Goal: Task Accomplishment & Management: Manage account settings

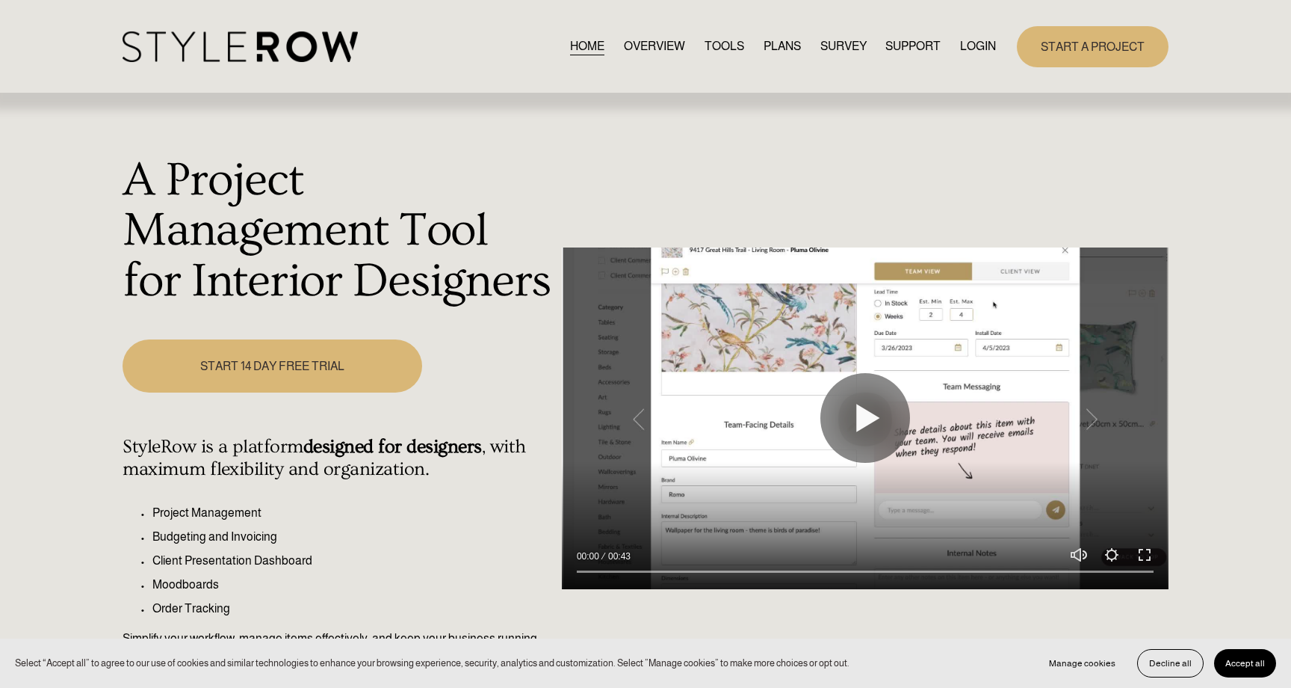
click at [987, 50] on link "LOGIN" at bounding box center [978, 47] width 36 height 20
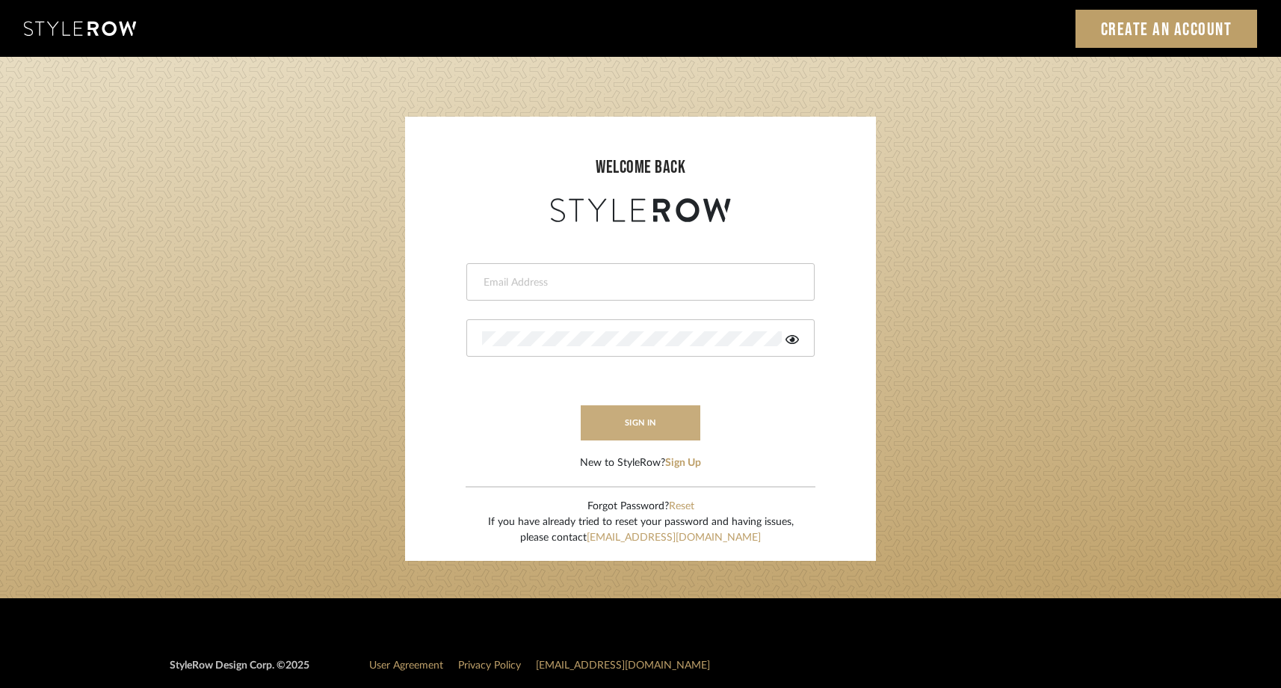
type input "steph@studio-reneau.com"
click at [658, 423] on button "sign in" at bounding box center [641, 422] width 120 height 35
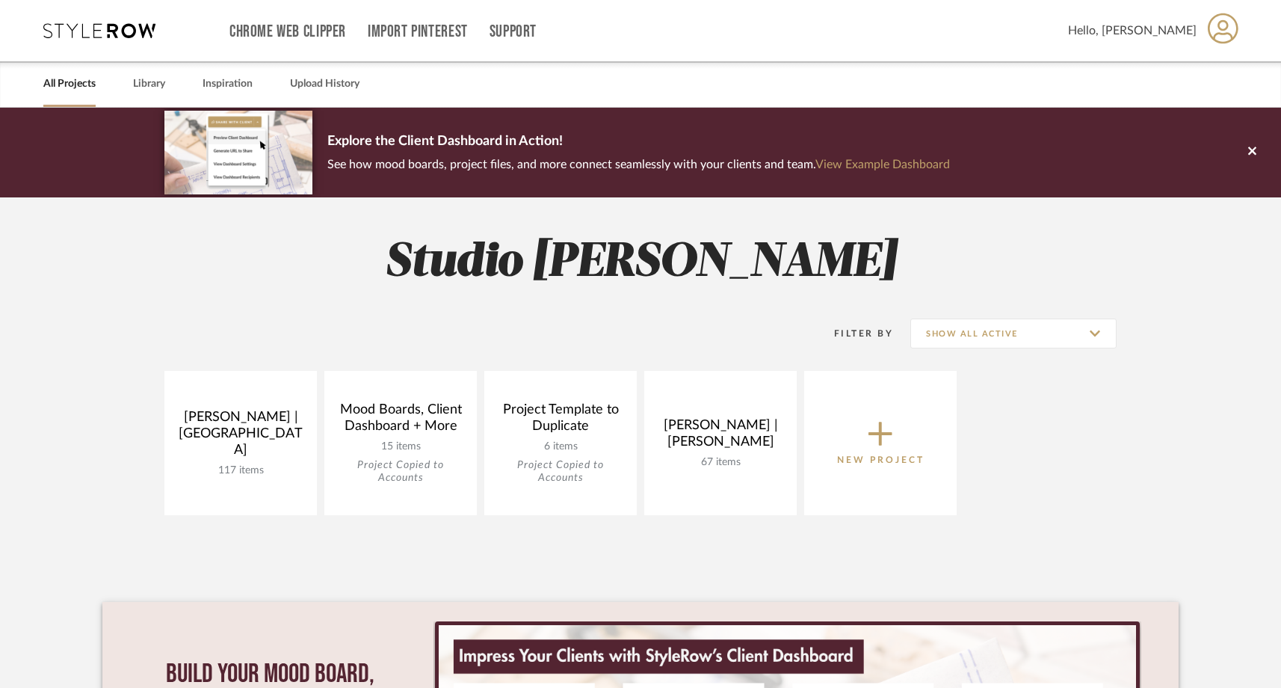
click at [1108, 81] on div "All Projects Library Inspiration Upload History" at bounding box center [640, 84] width 1239 height 46
click at [1141, 31] on span "Hello, Stephanie" at bounding box center [1132, 31] width 129 height 18
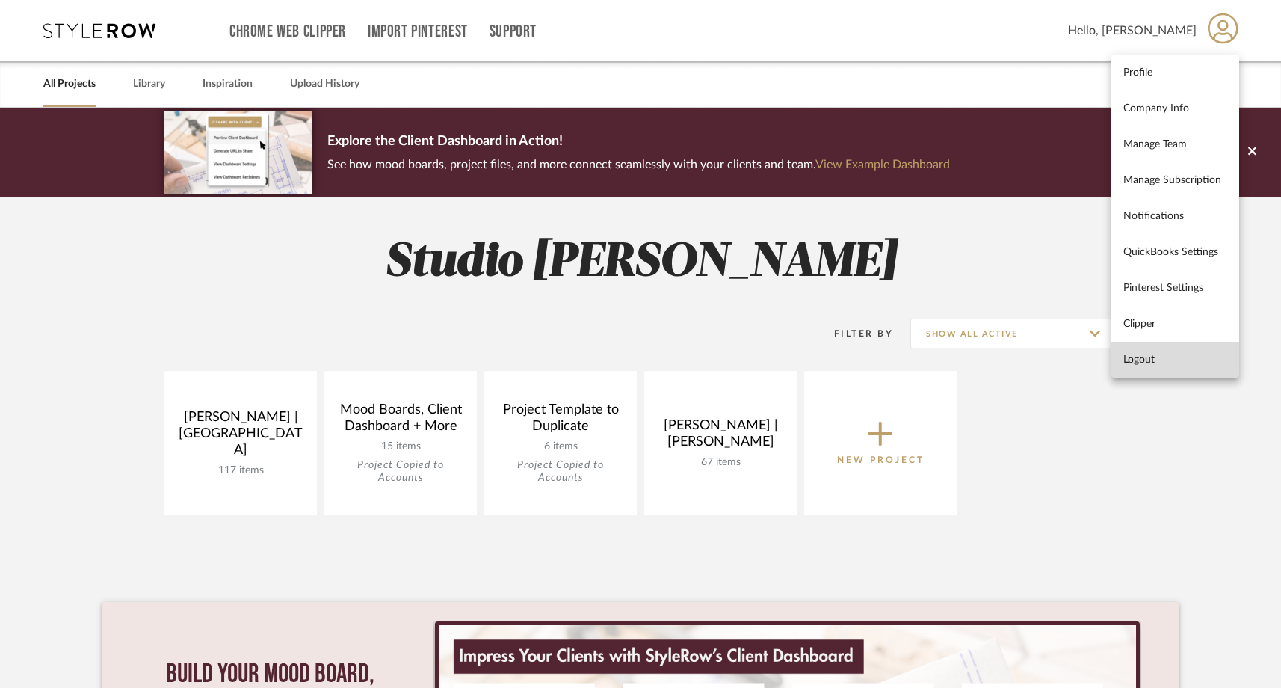
click at [1125, 362] on span "Logout" at bounding box center [1175, 359] width 104 height 13
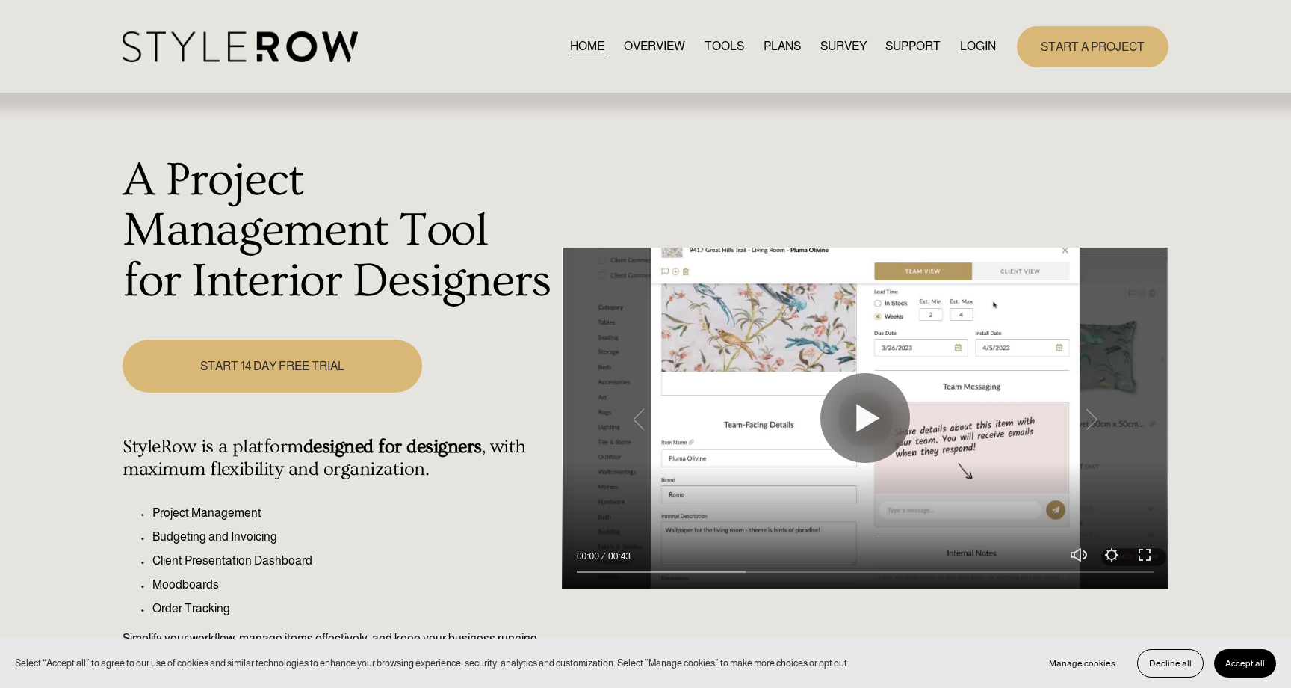
click at [965, 46] on link "LOGIN" at bounding box center [978, 47] width 36 height 20
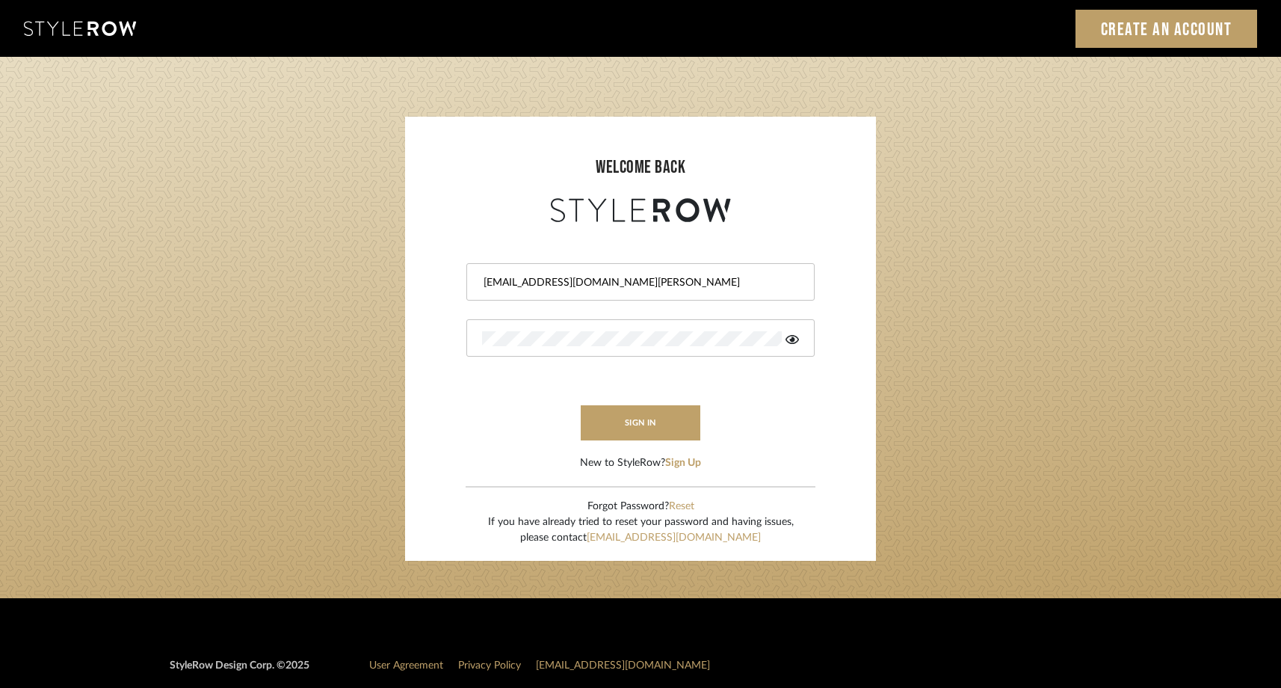
click at [648, 278] on input "[EMAIL_ADDRESS][DOMAIN_NAME][PERSON_NAME]" at bounding box center [638, 282] width 313 height 15
type input "[PERSON_NAME][EMAIL_ADDRESS][DOMAIN_NAME]"
click at [611, 428] on button "sign in" at bounding box center [641, 422] width 120 height 35
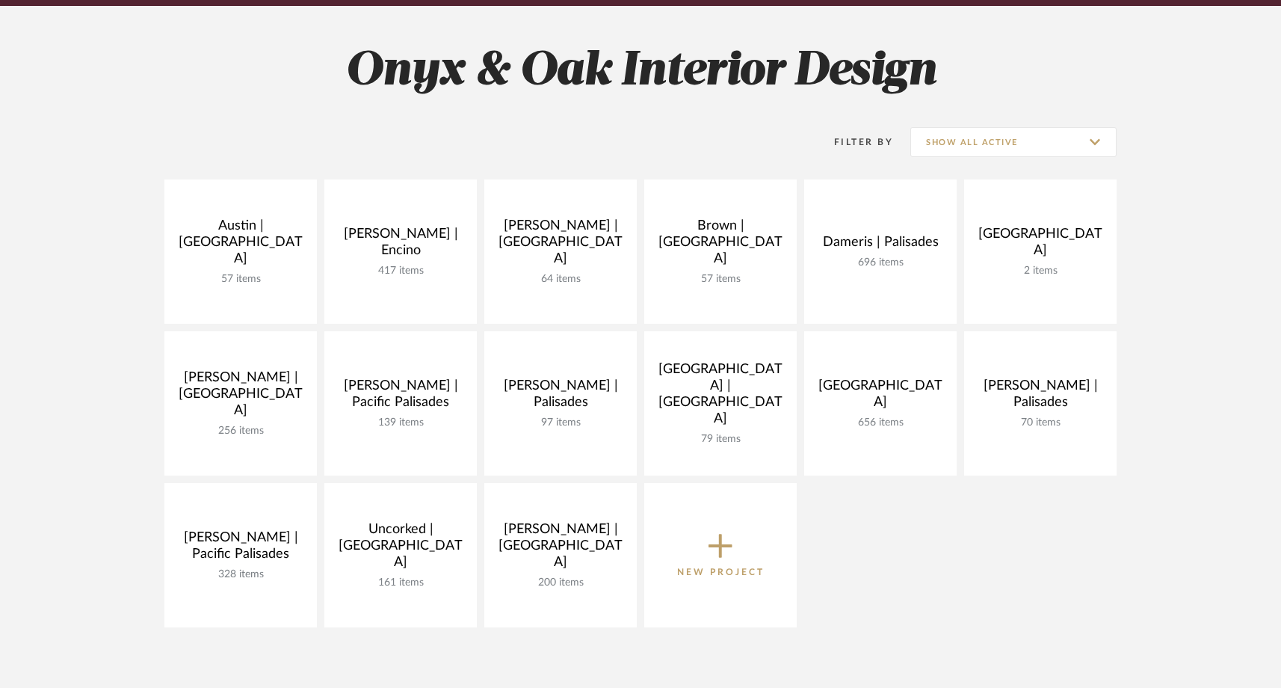
scroll to position [192, 0]
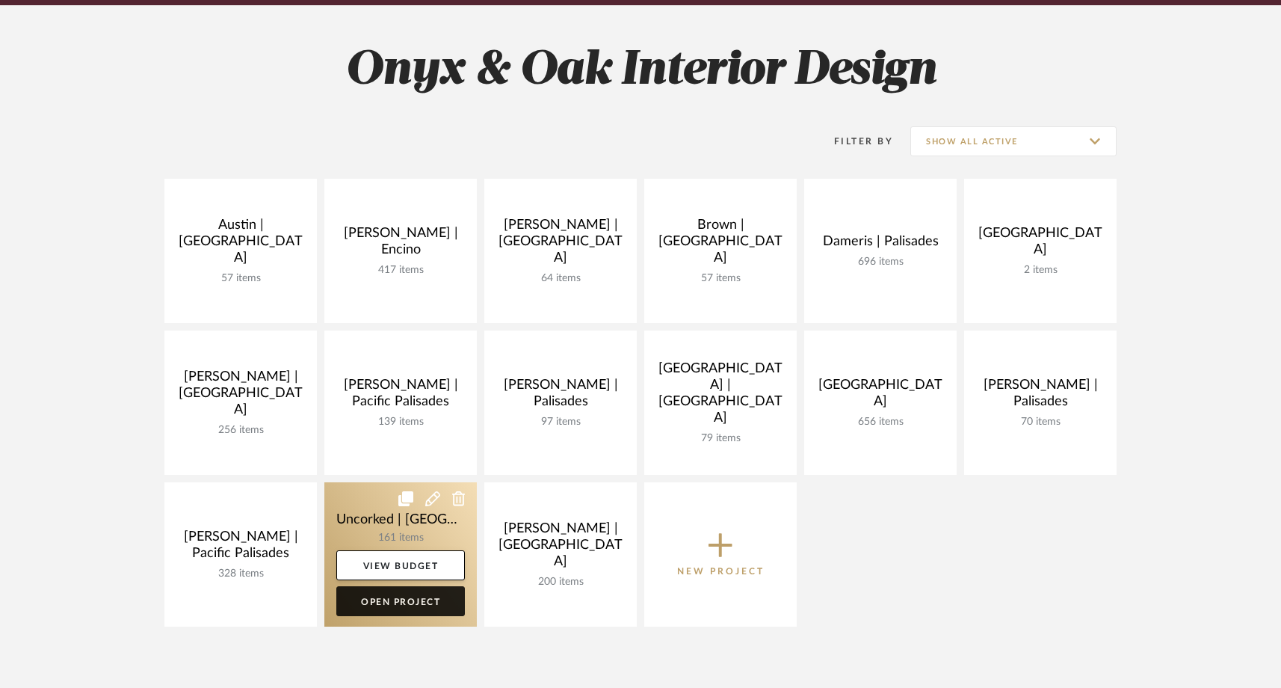
click at [414, 602] on link "Open Project" at bounding box center [400, 601] width 129 height 30
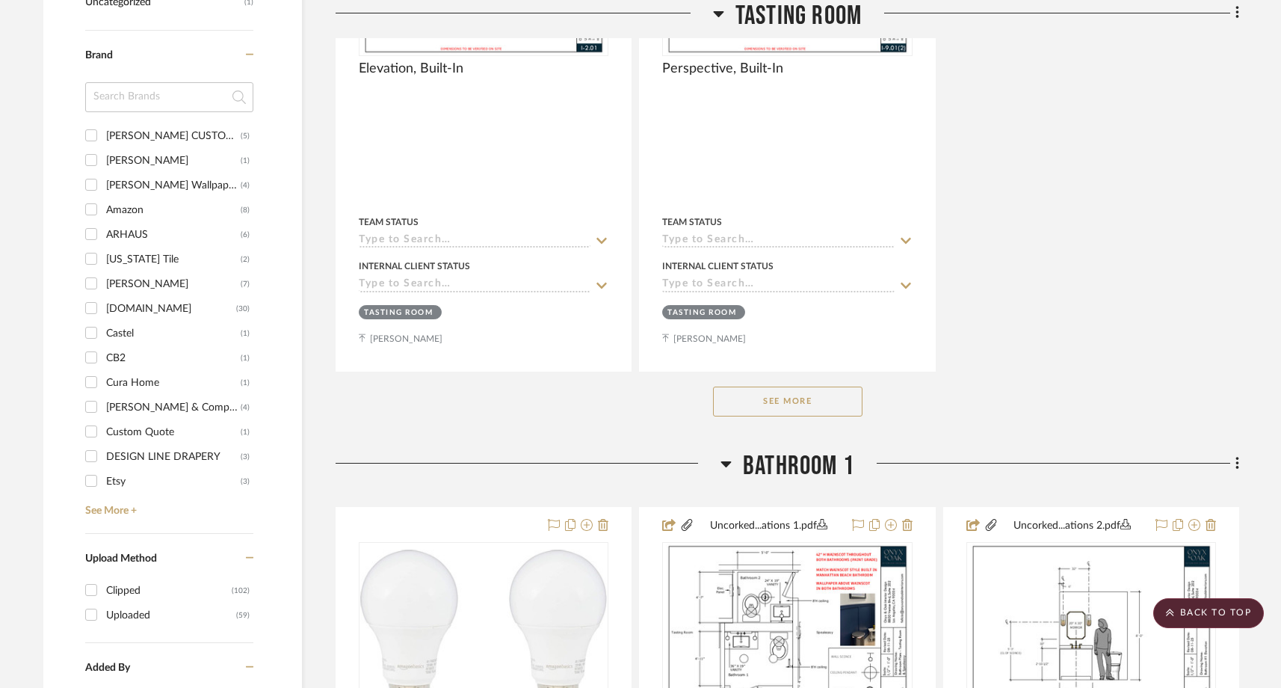
scroll to position [1793, 0]
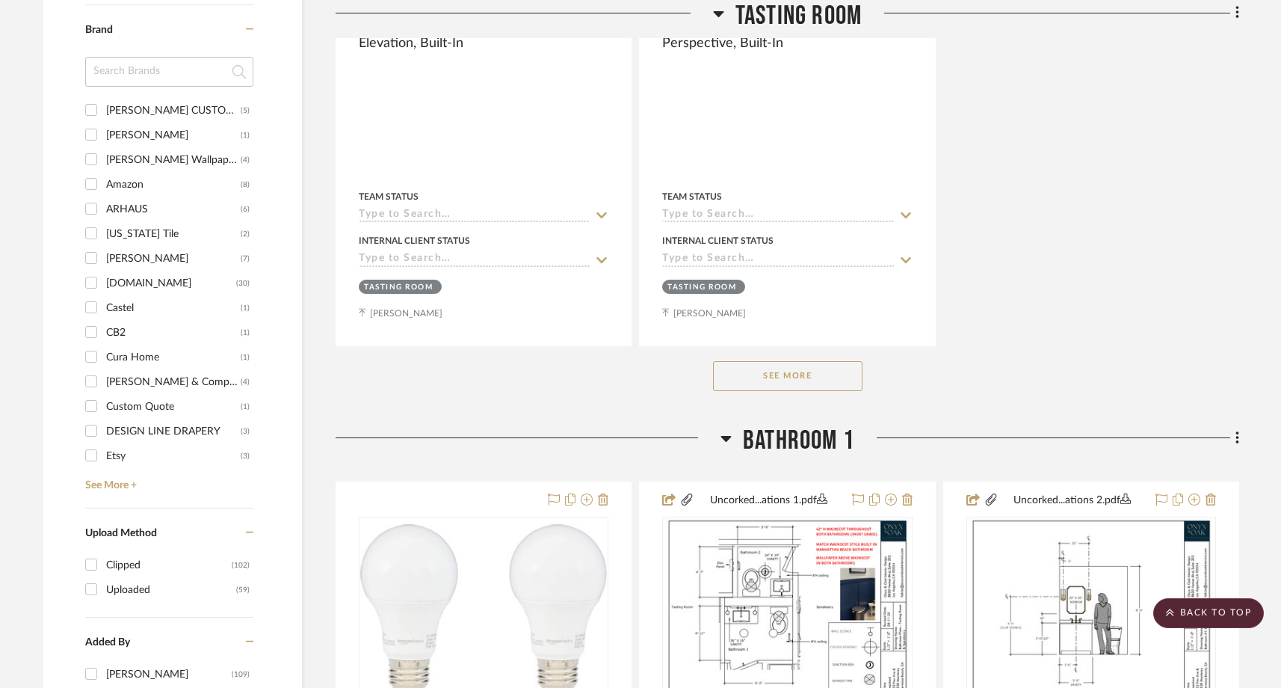
click at [741, 361] on button "See More" at bounding box center [787, 376] width 149 height 30
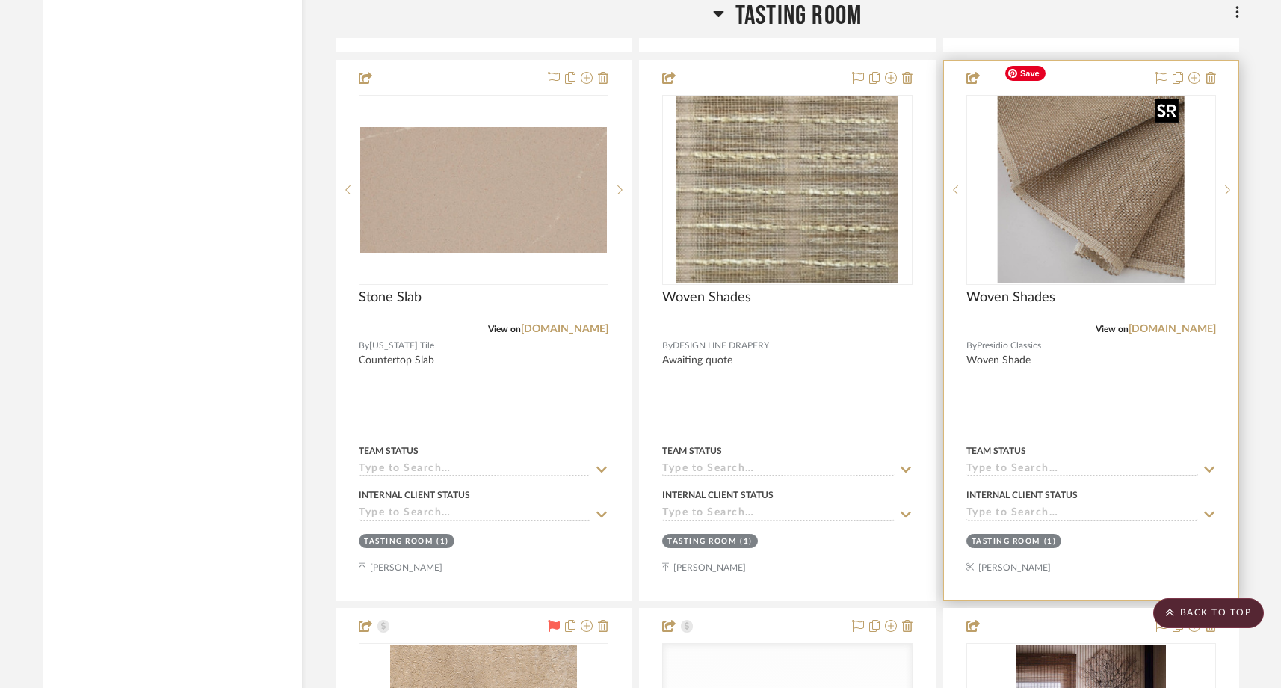
scroll to position [4272, 0]
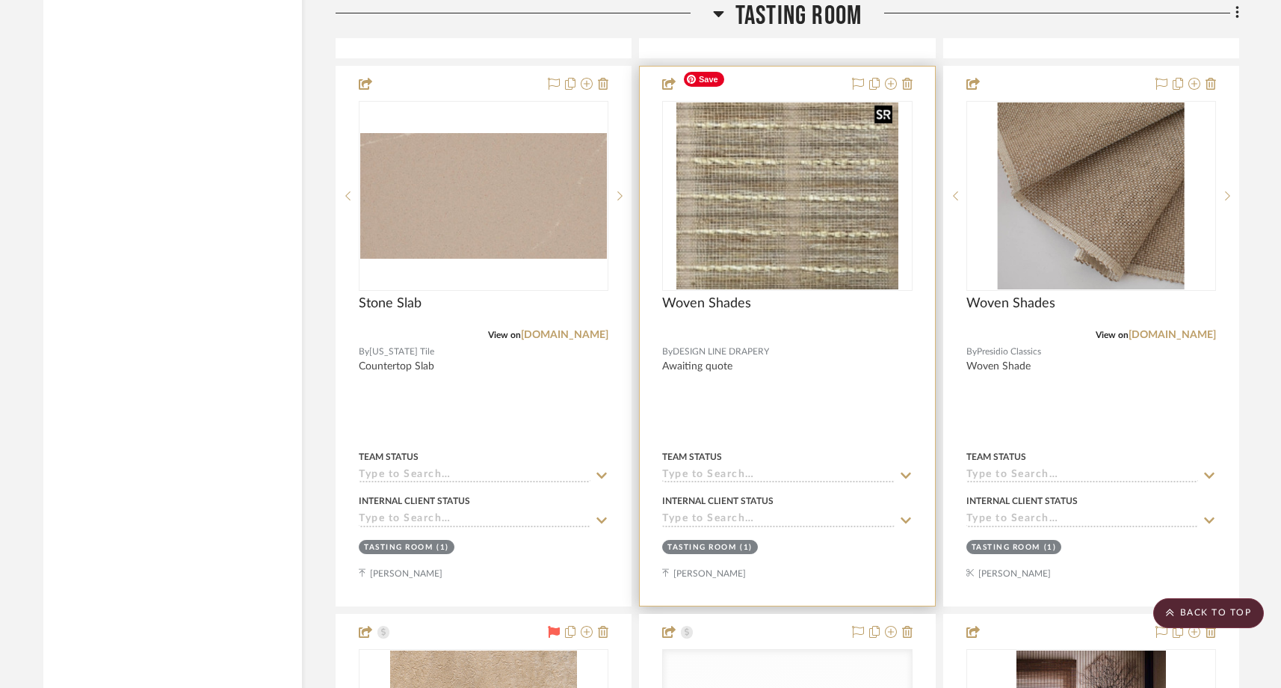
click at [0, 0] on img at bounding box center [0, 0] width 0 height 0
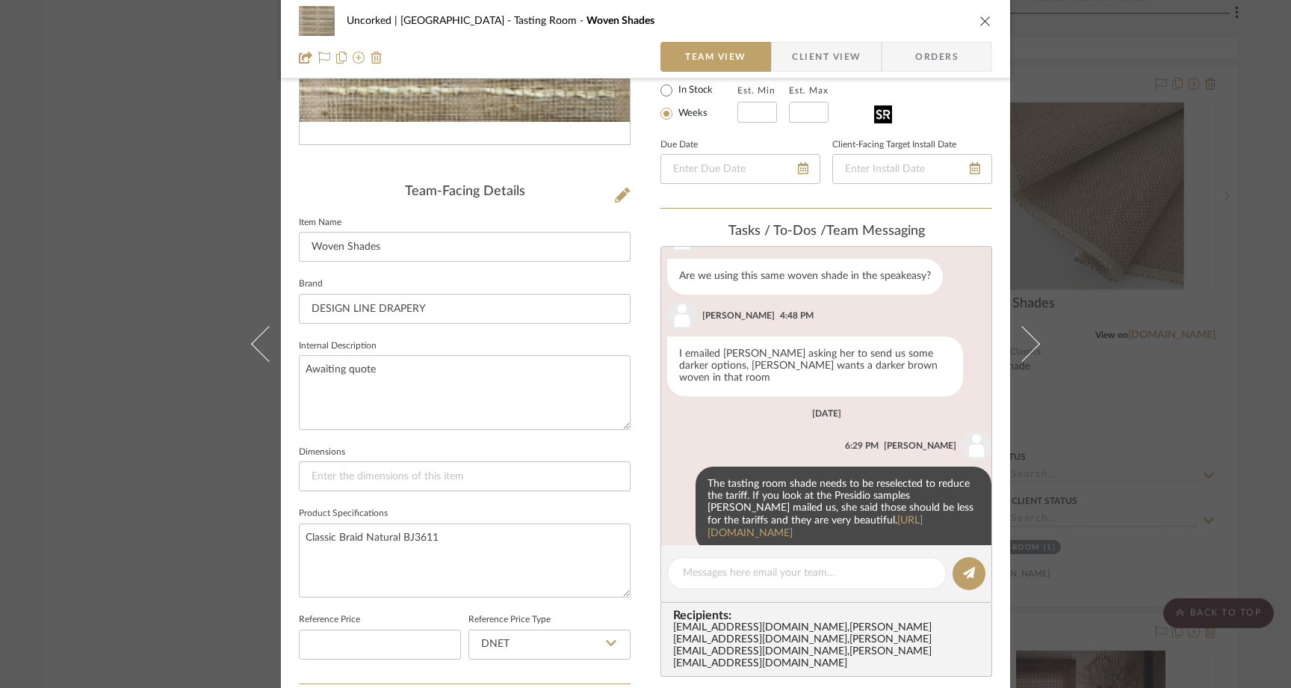
scroll to position [291, 0]
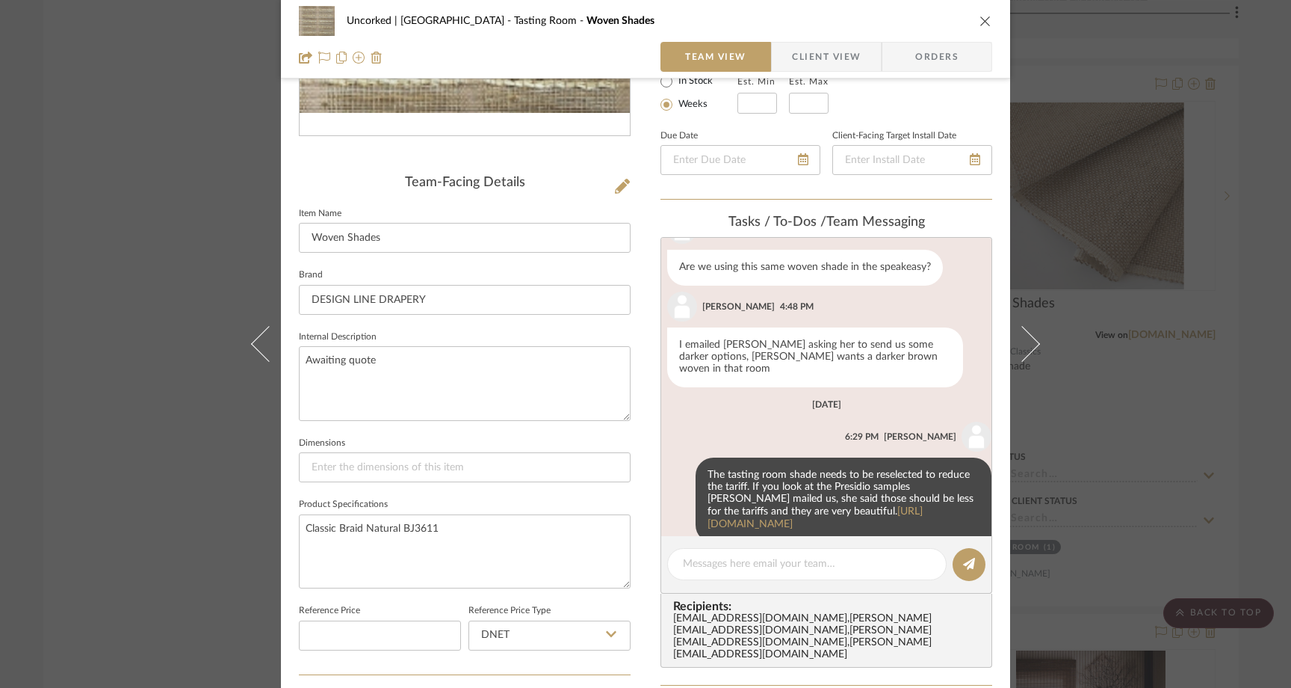
click at [1114, 221] on div "Uncorked | [GEOGRAPHIC_DATA] Tasting Room Woven Shades Team View Client View Or…" at bounding box center [645, 344] width 1291 height 688
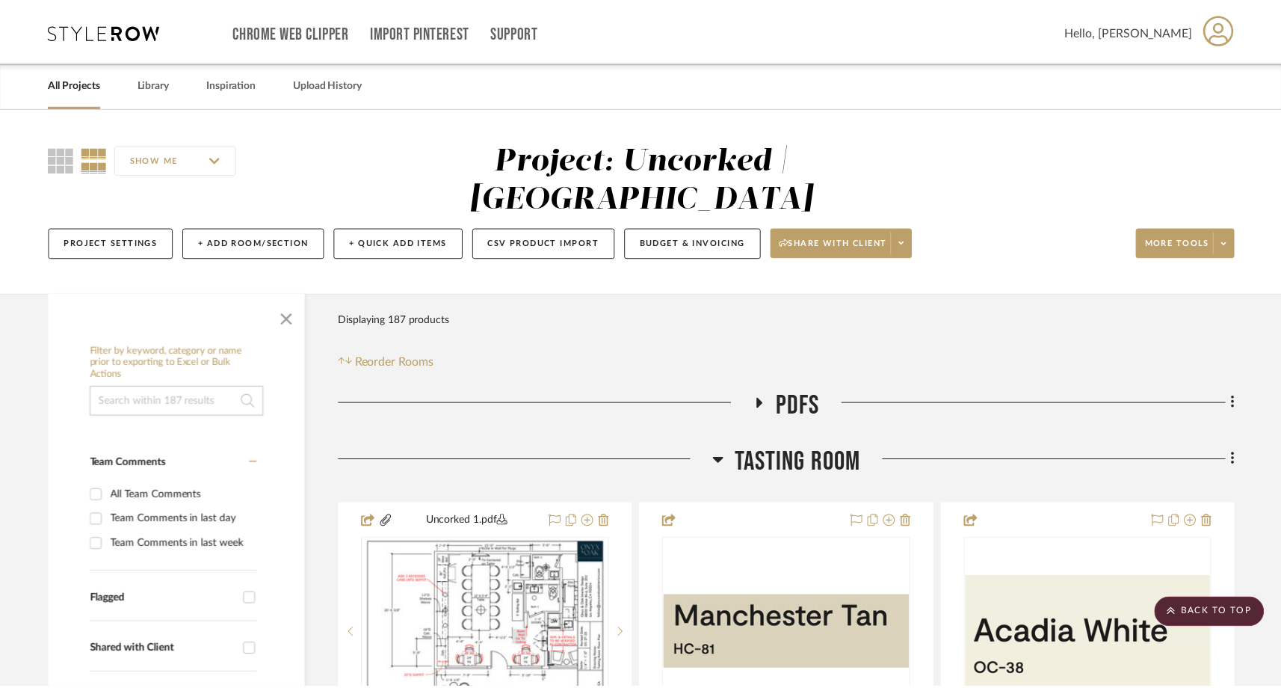
scroll to position [4272, 0]
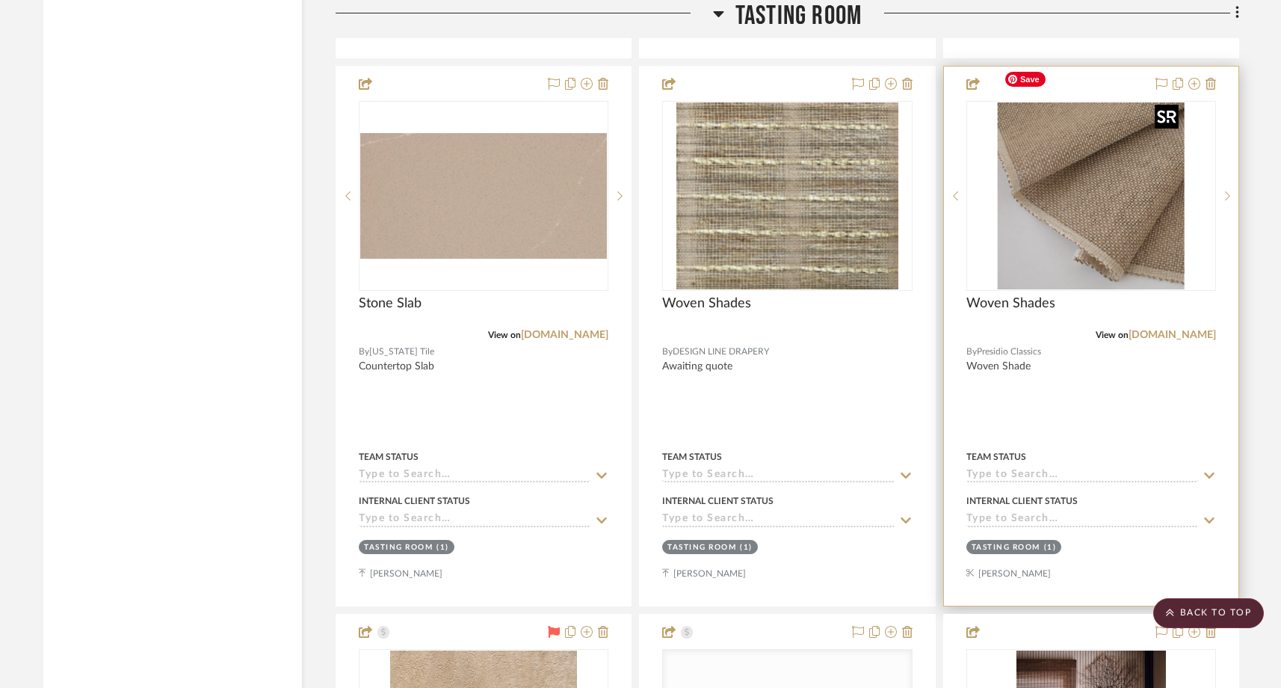
click at [1078, 202] on img "0" at bounding box center [1091, 195] width 187 height 187
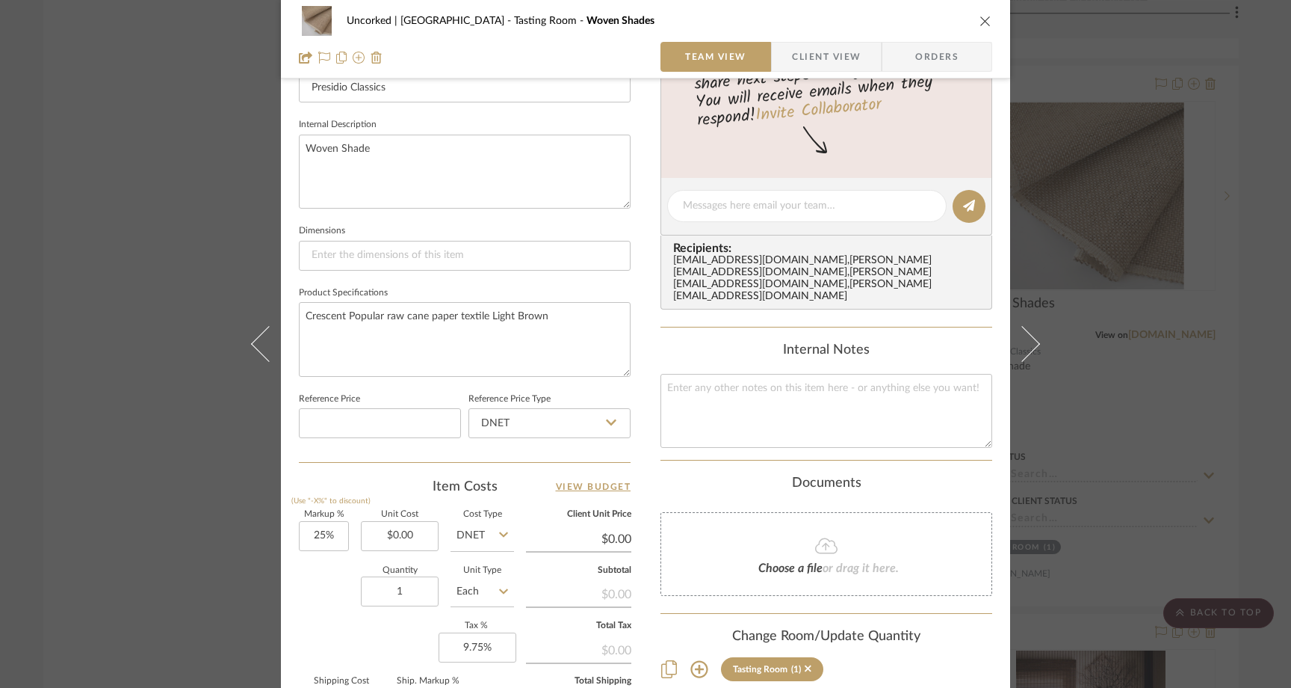
scroll to position [516, 0]
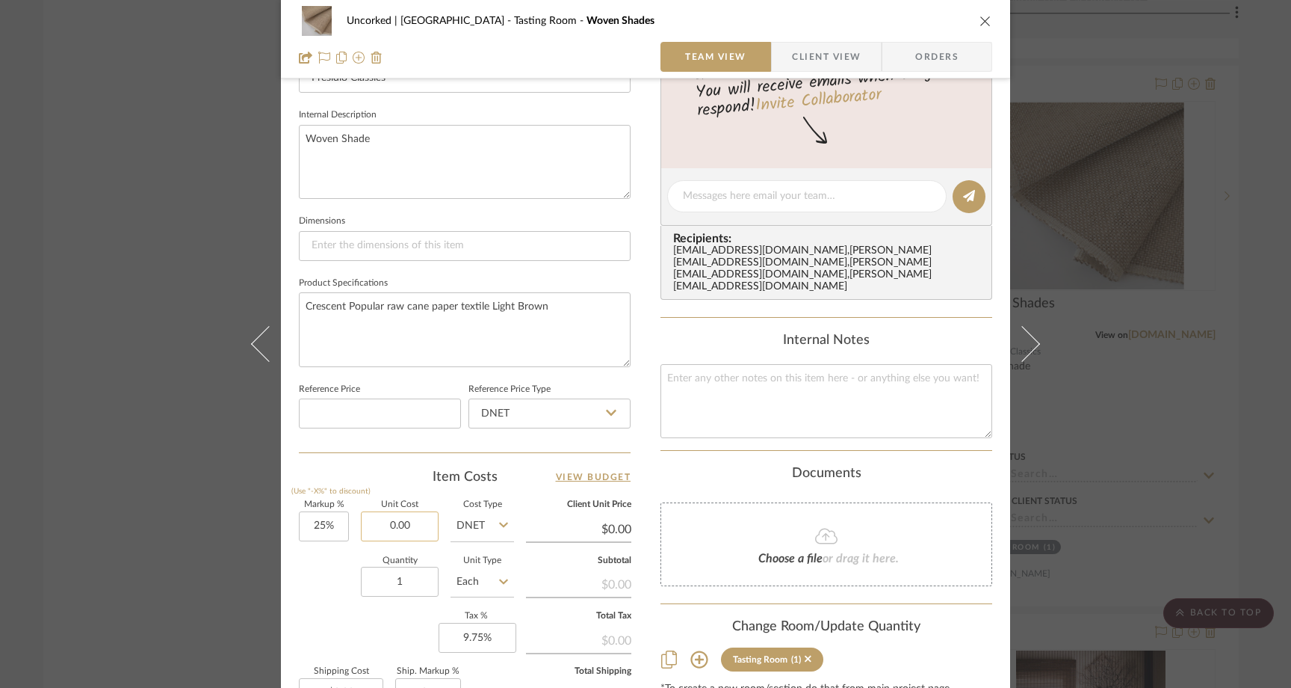
click at [418, 519] on input "0.00" at bounding box center [400, 526] width 78 height 30
paste input "3153"
type input "$3,153.00"
click at [322, 566] on div "Quantity 1 Unit Type Each" at bounding box center [406, 583] width 215 height 53
type input "$3,941.25"
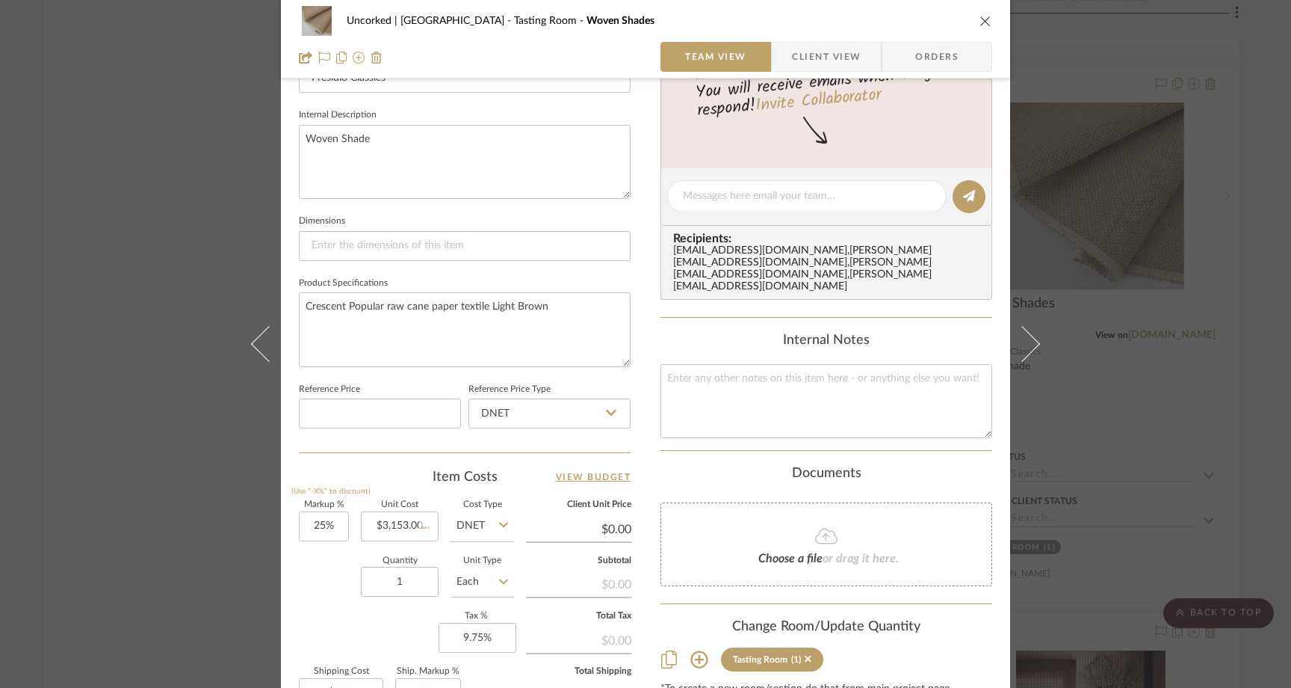
type input "$472.95"
click at [673, 371] on textarea at bounding box center [827, 401] width 332 height 74
paste textarea "746.01"
type textarea "746.01 tariff"
click at [689, 314] on div "Content here copies to Client View - confirm visibility there. Show in Client D…" at bounding box center [827, 201] width 332 height 1230
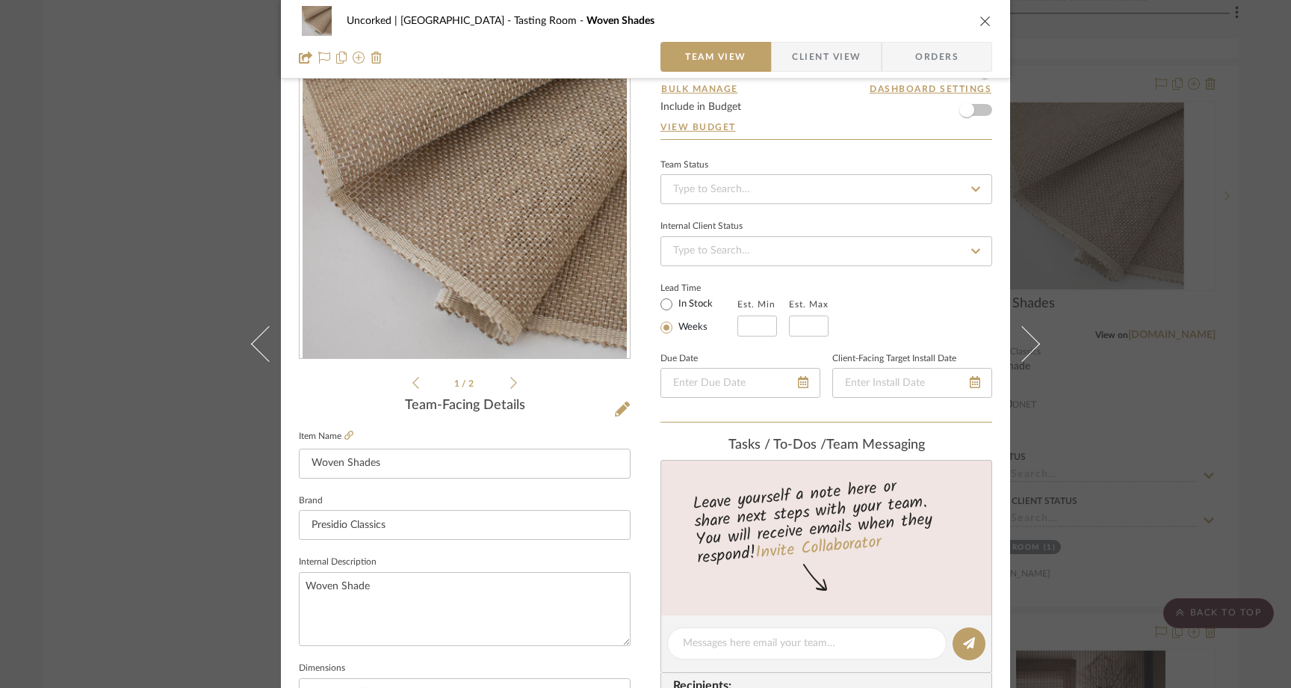
scroll to position [68, 0]
click at [173, 184] on div "Uncorked | [GEOGRAPHIC_DATA] Tasting Room Woven Shades Team View Client View Or…" at bounding box center [645, 344] width 1291 height 688
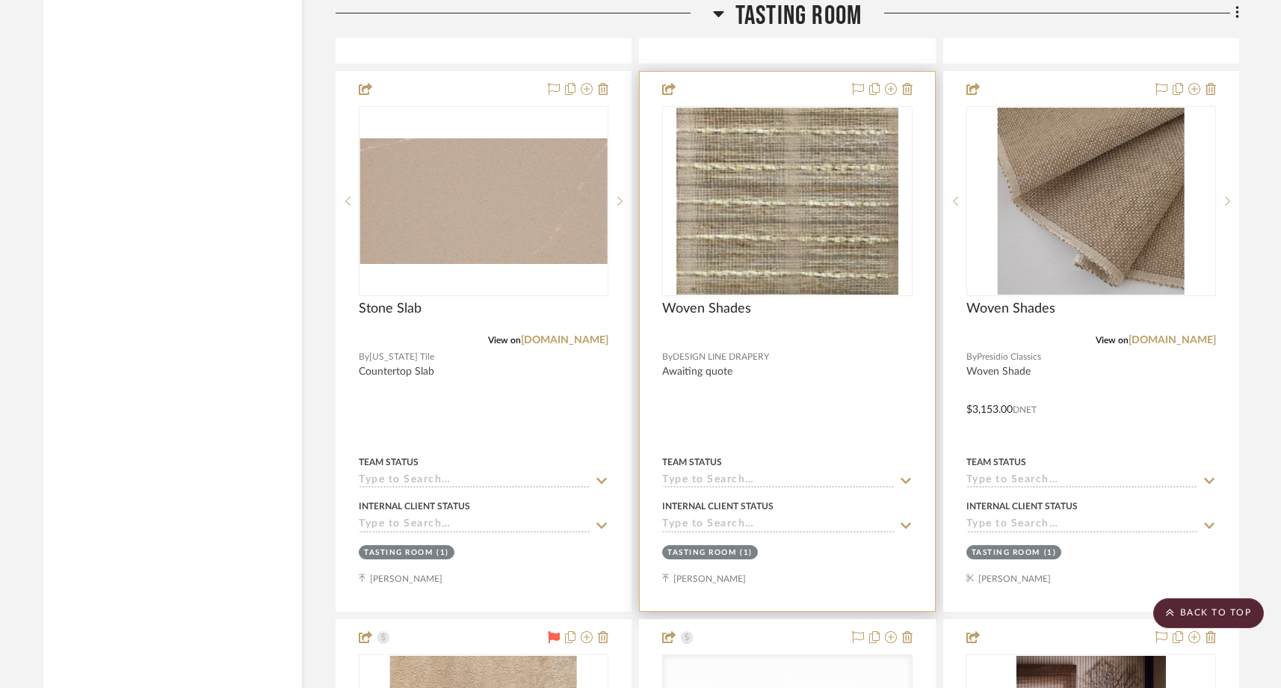
scroll to position [4273, 0]
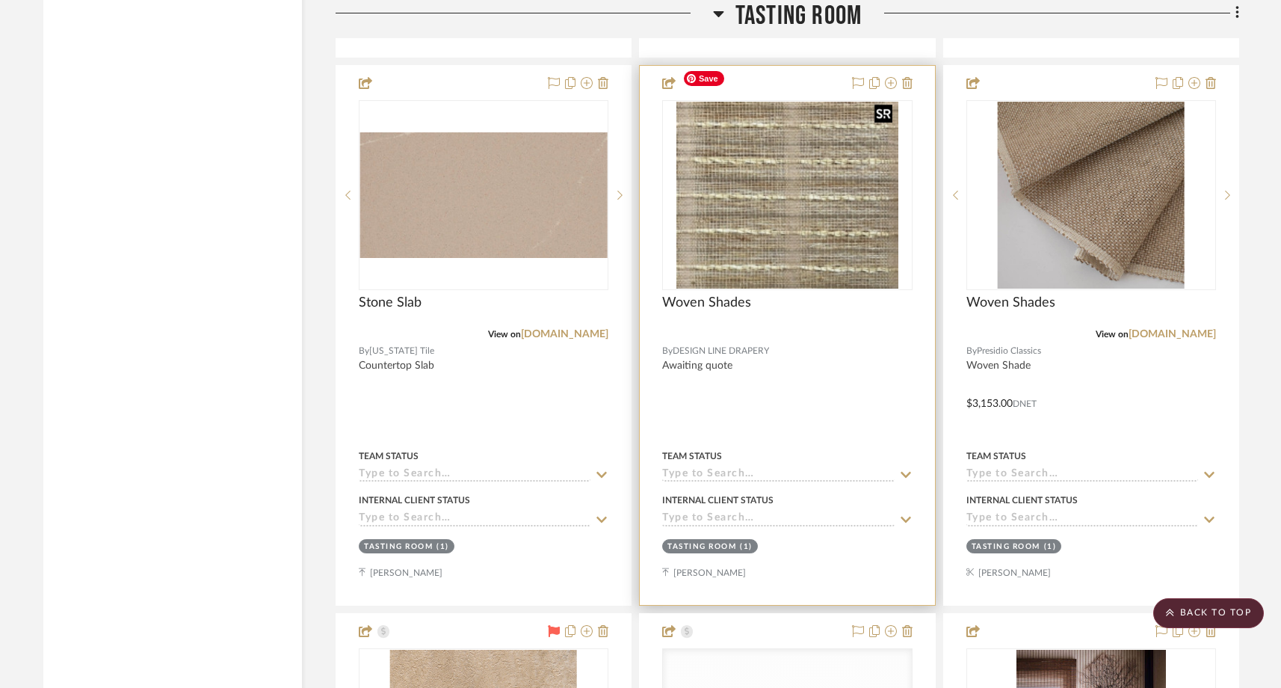
click at [808, 161] on img "0" at bounding box center [787, 195] width 222 height 187
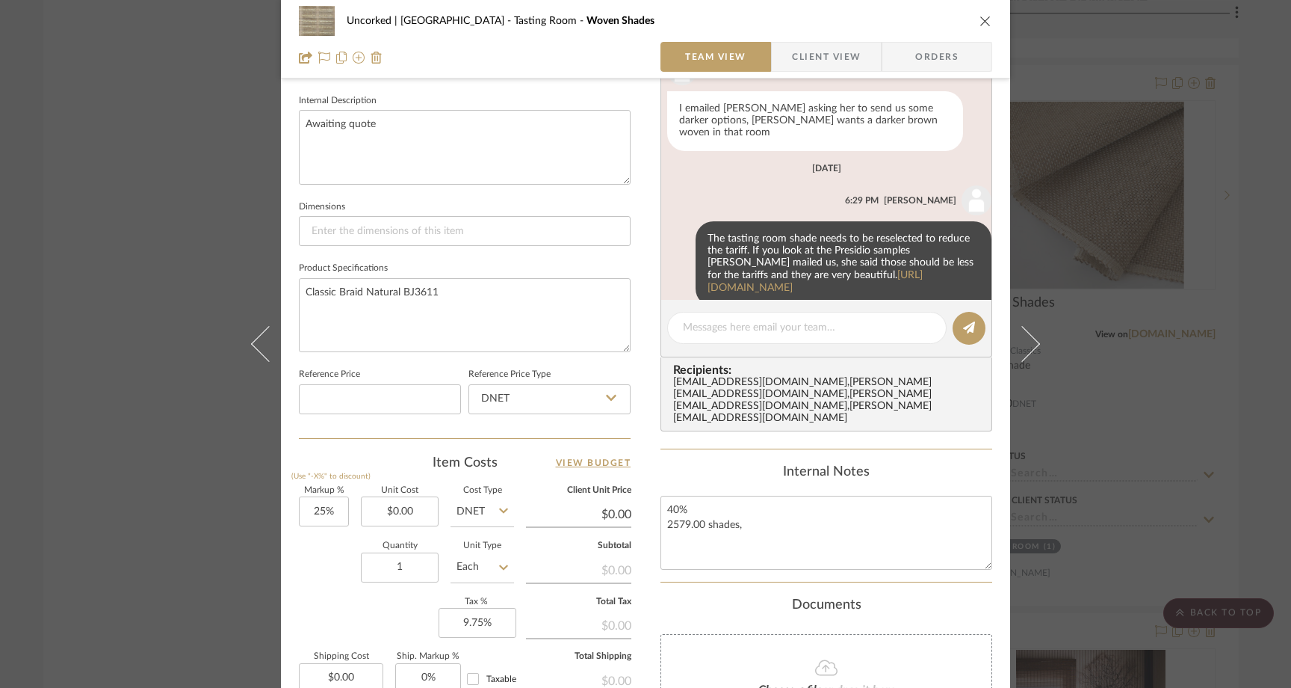
scroll to position [529, 0]
click at [751, 511] on textarea "40% 2579.00 shades," at bounding box center [827, 531] width 332 height 74
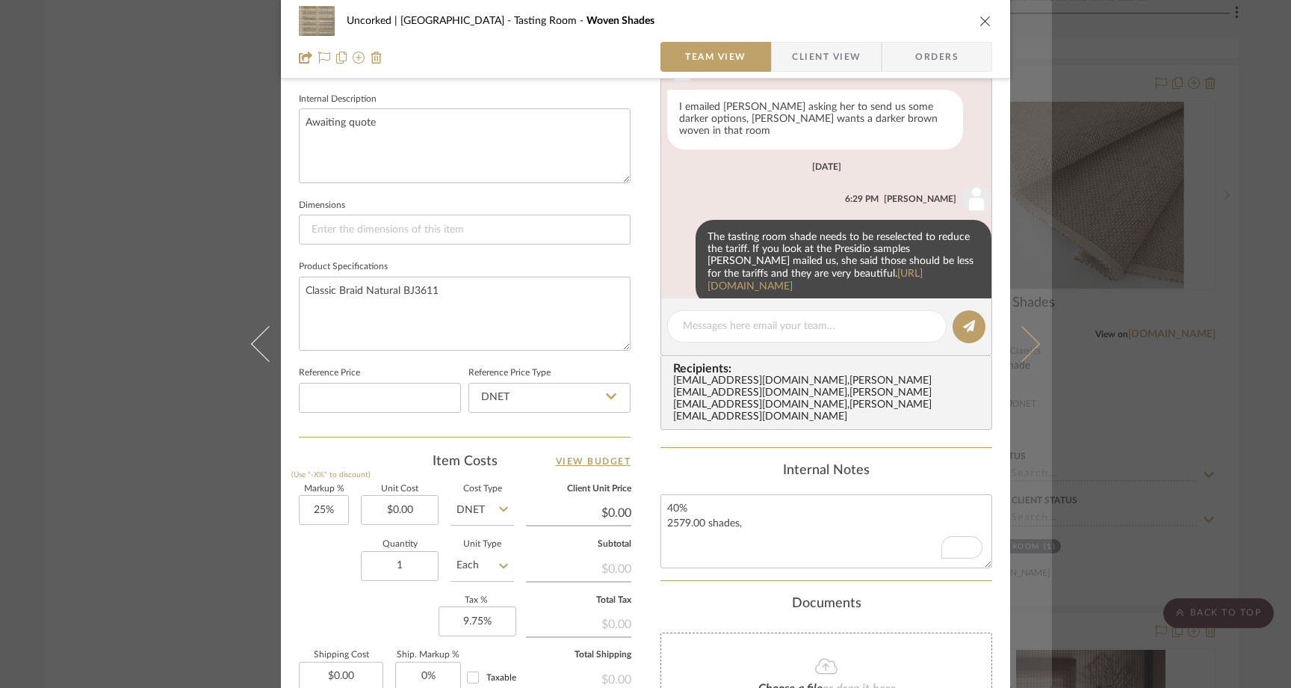
click at [1031, 340] on icon at bounding box center [1022, 344] width 36 height 36
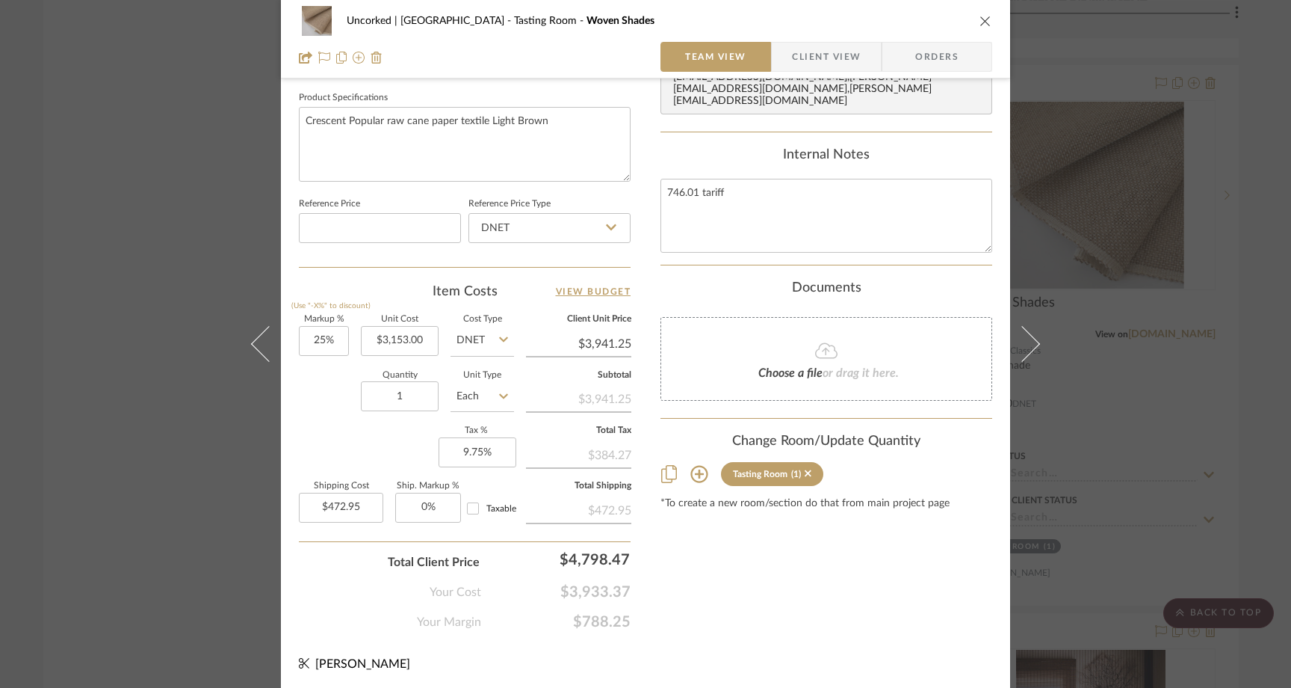
scroll to position [664, 0]
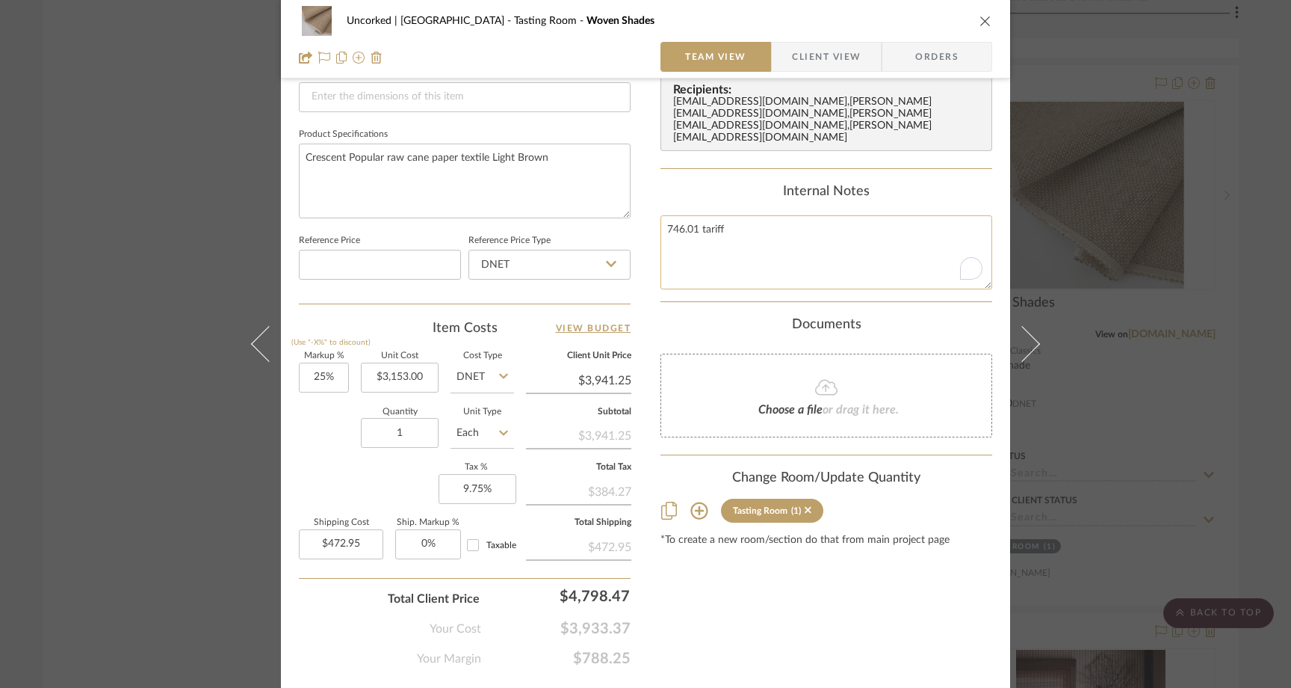
click at [735, 215] on textarea "746.01 tariff" at bounding box center [827, 252] width 332 height 74
type textarea "746.01 tariff"
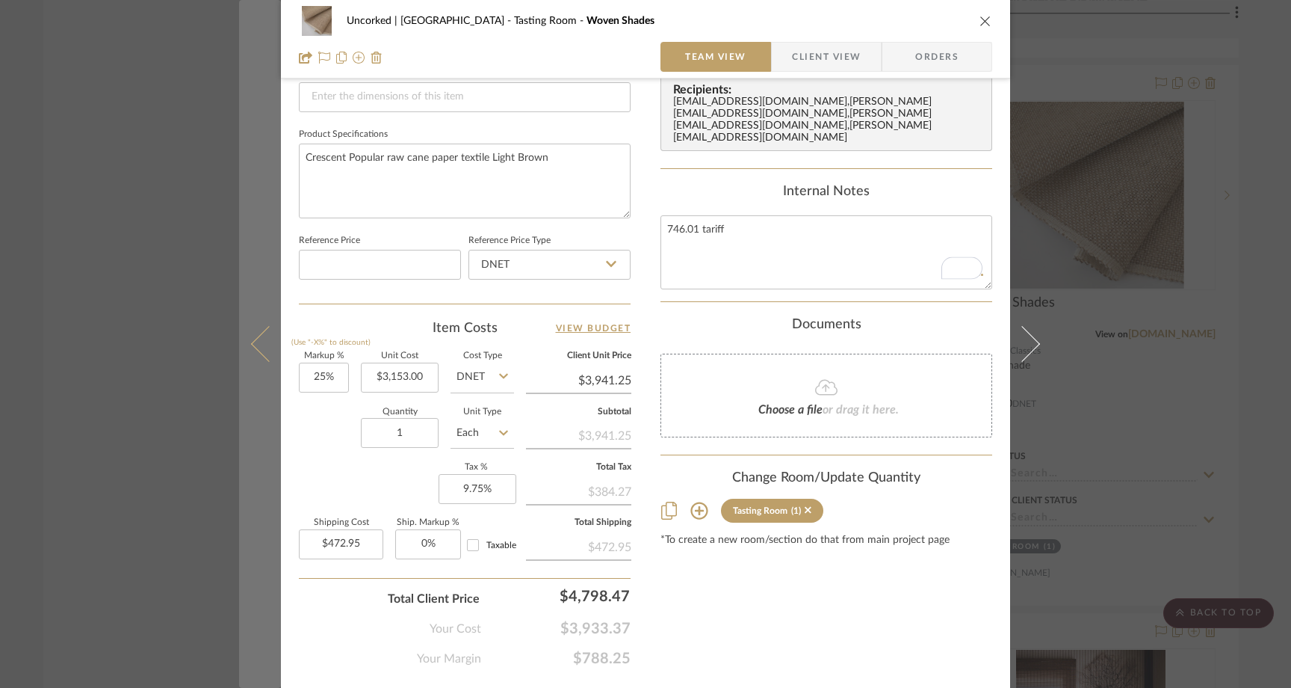
click at [244, 352] on button at bounding box center [260, 344] width 42 height 688
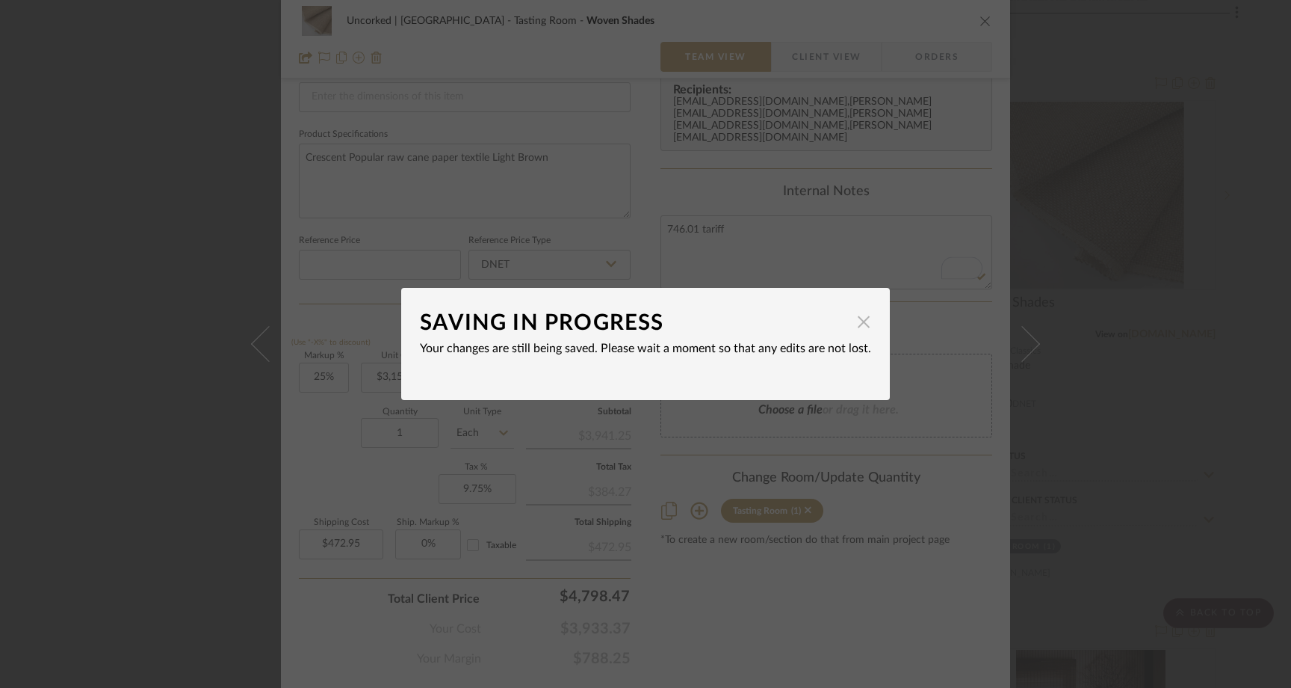
click at [862, 320] on span "button" at bounding box center [864, 321] width 30 height 30
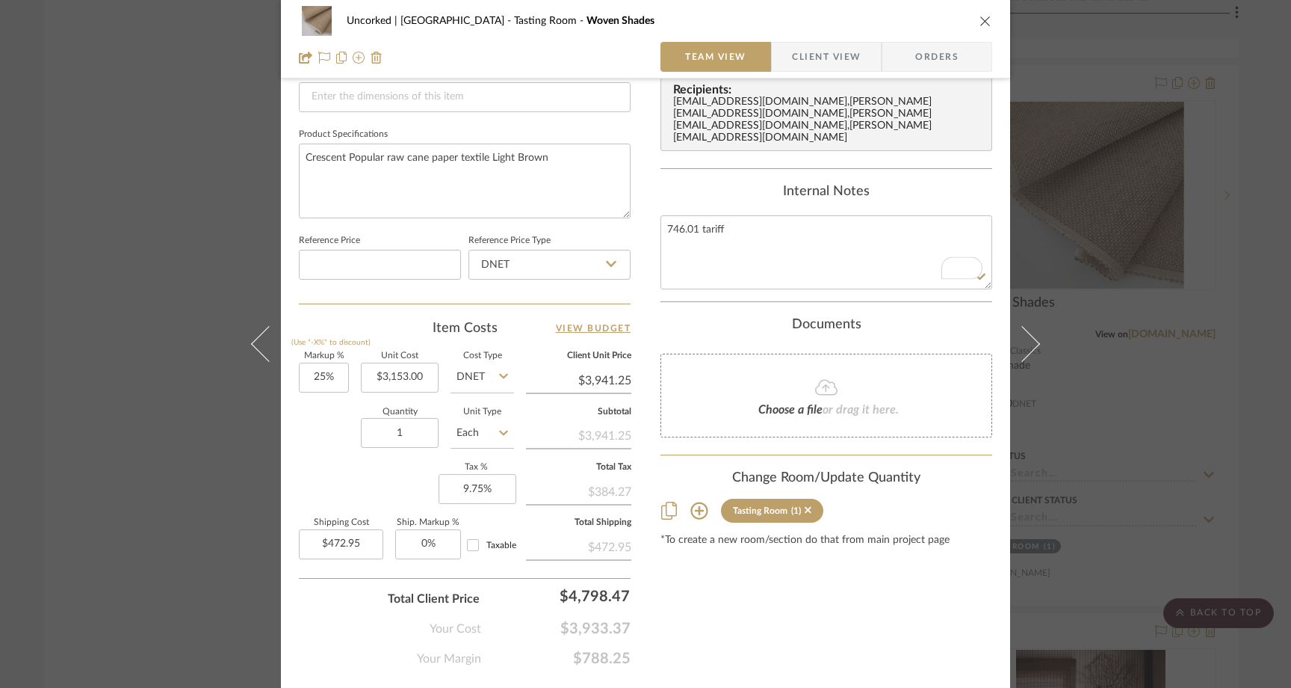
click at [138, 162] on div "Uncorked | [GEOGRAPHIC_DATA] Tasting Room Woven Shades Team View Client View Or…" at bounding box center [645, 344] width 1291 height 688
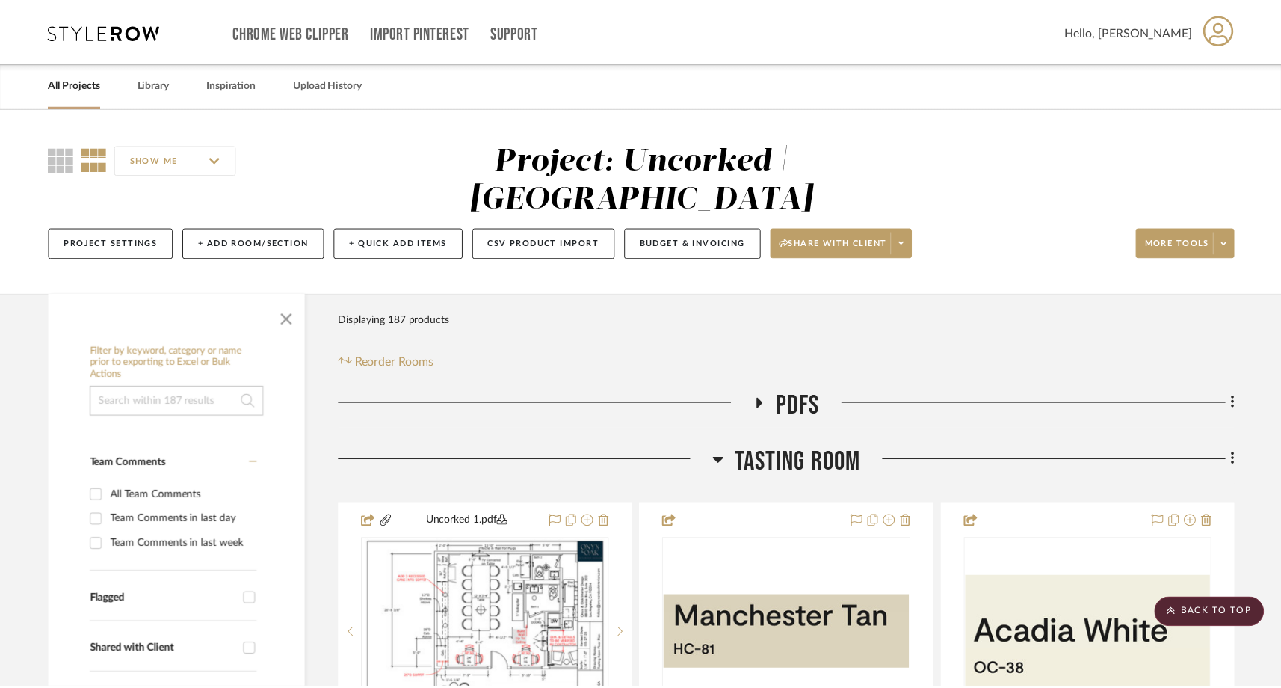
scroll to position [4273, 0]
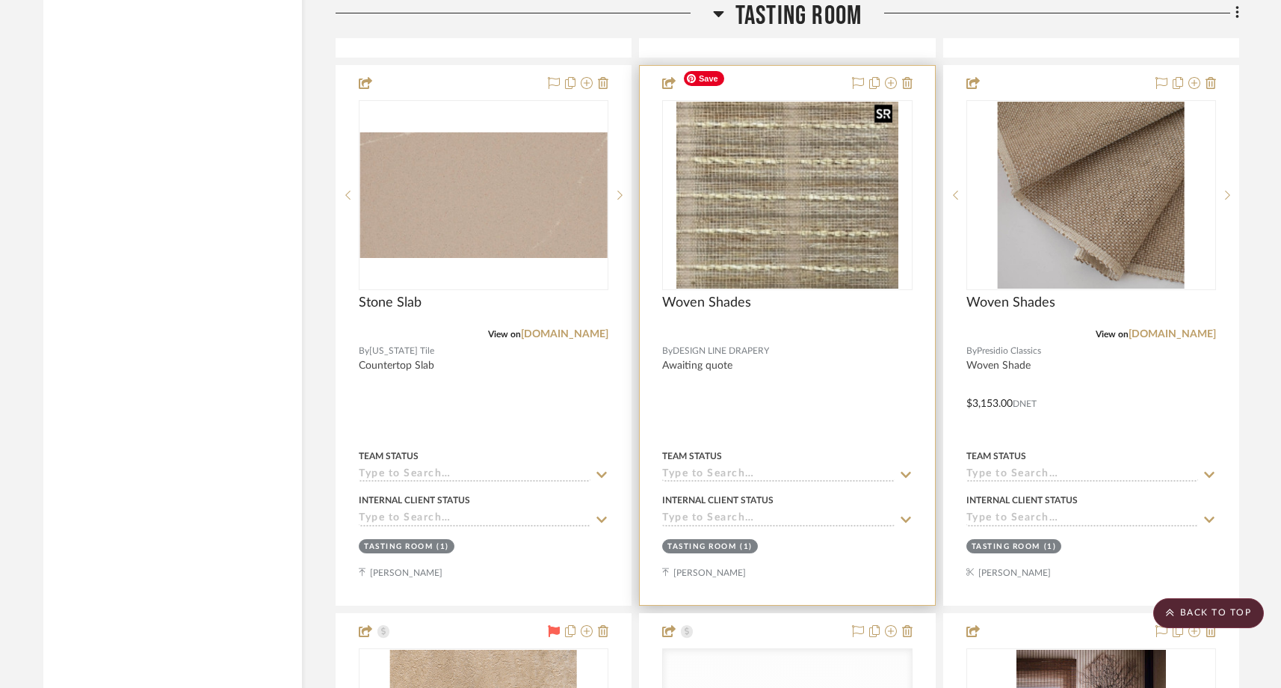
click at [804, 198] on img "0" at bounding box center [787, 195] width 222 height 187
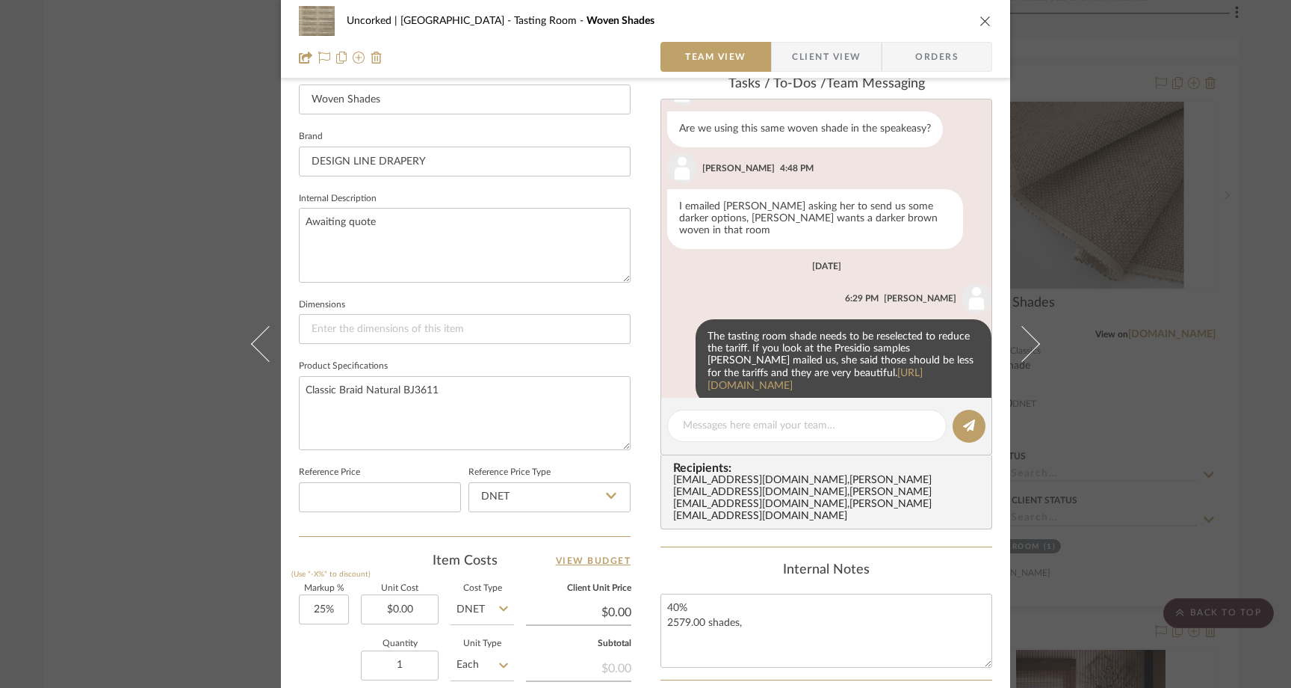
scroll to position [430, 0]
drag, startPoint x: 443, startPoint y: 389, endPoint x: 298, endPoint y: 395, distance: 145.1
click at [299, 395] on textarea "Classic Braid Natural BJ3611" at bounding box center [465, 412] width 332 height 74
